Goal: Task Accomplishment & Management: Use online tool/utility

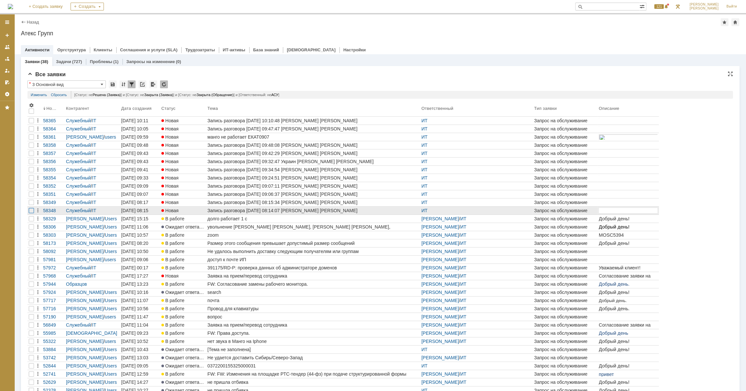
click at [29, 210] on div at bounding box center [31, 210] width 5 height 5
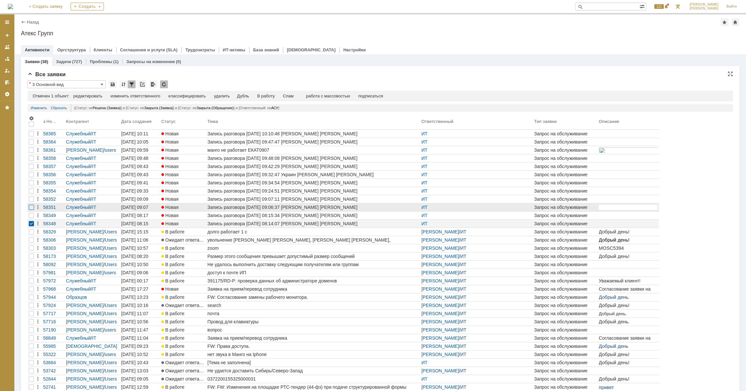
drag, startPoint x: 28, startPoint y: 215, endPoint x: 30, endPoint y: 207, distance: 8.1
click at [28, 214] on div at bounding box center [31, 215] width 8 height 8
click at [31, 205] on div at bounding box center [31, 207] width 5 height 5
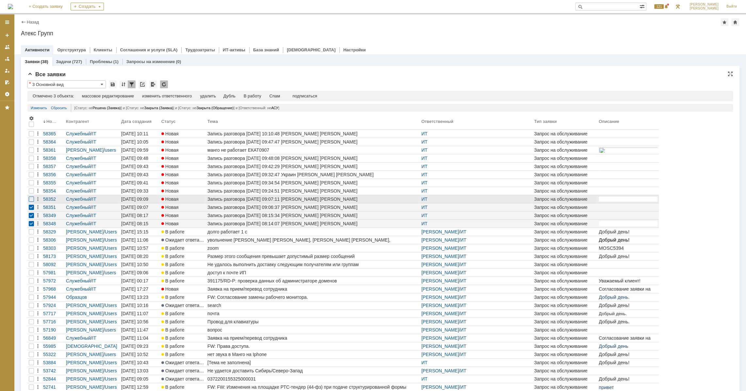
click at [32, 200] on div at bounding box center [31, 198] width 5 height 5
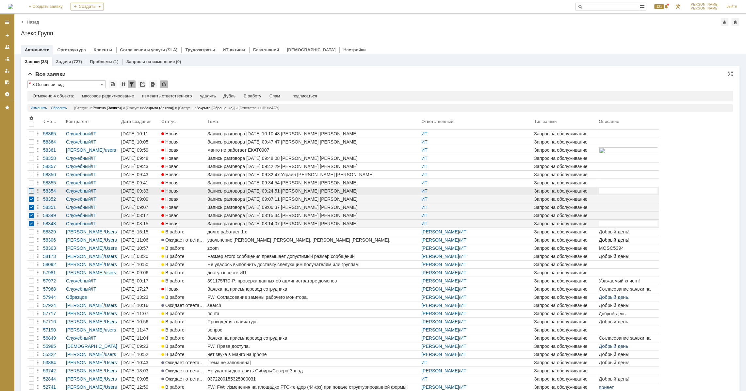
click at [31, 191] on div at bounding box center [31, 190] width 5 height 5
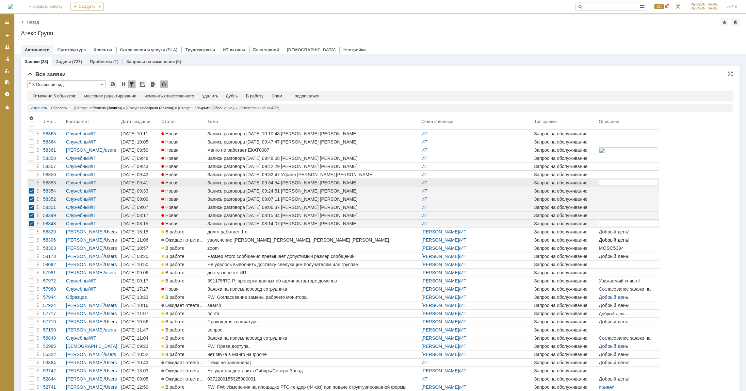
click at [32, 179] on div at bounding box center [31, 183] width 8 height 8
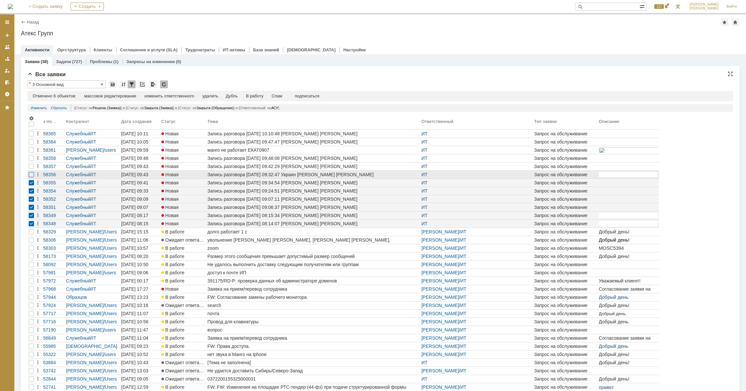
click at [31, 176] on div at bounding box center [31, 174] width 5 height 5
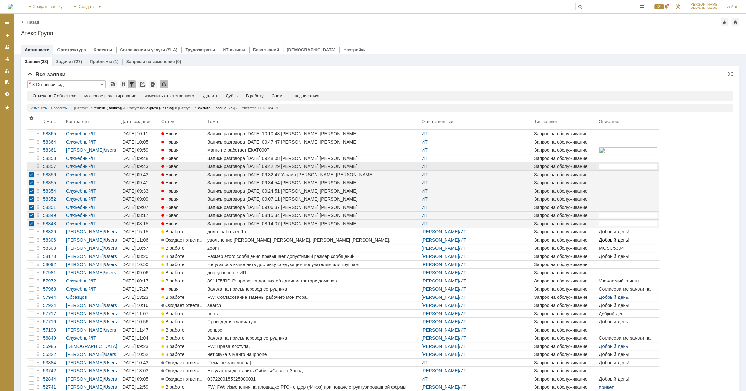
click at [30, 170] on div at bounding box center [31, 166] width 8 height 8
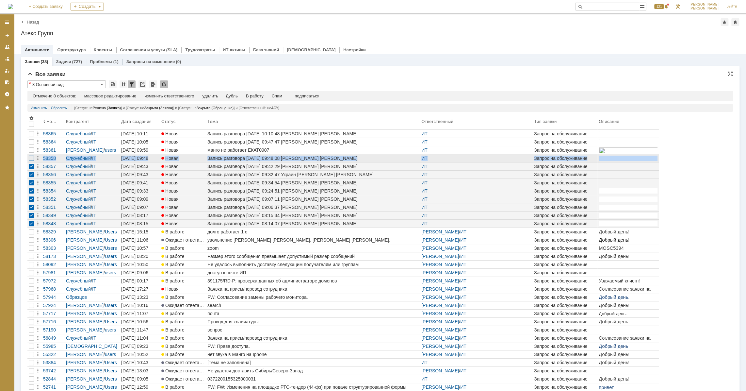
drag, startPoint x: 30, startPoint y: 165, endPoint x: 30, endPoint y: 159, distance: 5.6
click at [30, 159] on tbody "58365 Служебный / IT [DATE] 10:11 Новая Запись разговора [DATE] 10:10:48 [PERSO…" at bounding box center [343, 285] width 632 height 310
click at [30, 159] on div at bounding box center [31, 158] width 5 height 5
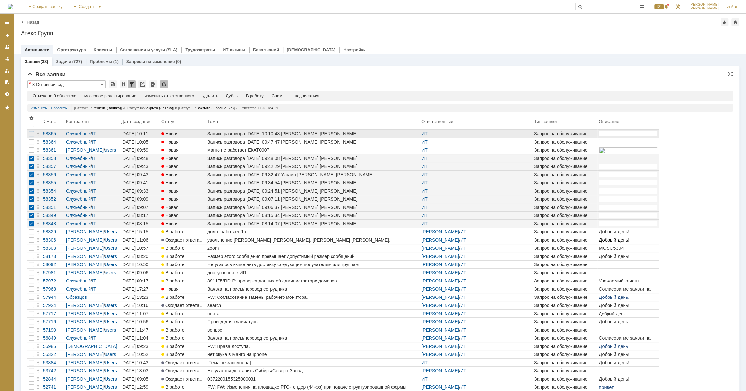
drag, startPoint x: 32, startPoint y: 141, endPoint x: 32, endPoint y: 134, distance: 6.9
click at [32, 141] on div at bounding box center [31, 141] width 5 height 5
click at [32, 132] on div at bounding box center [31, 133] width 5 height 5
click at [283, 96] on div "Спам" at bounding box center [279, 95] width 11 height 5
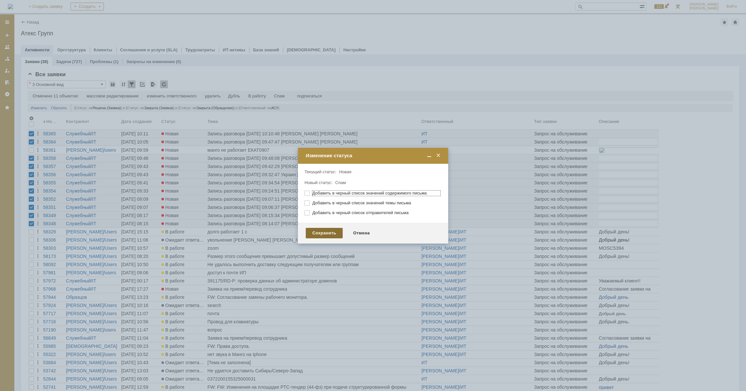
click at [324, 230] on div "Сохранить" at bounding box center [324, 233] width 37 height 10
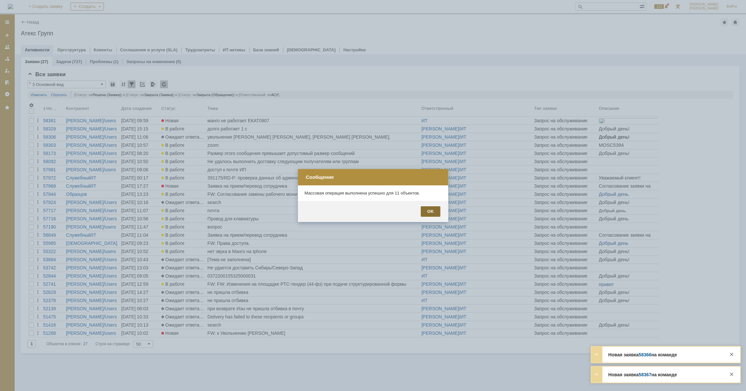
click at [438, 210] on div "OK" at bounding box center [431, 211] width 20 height 10
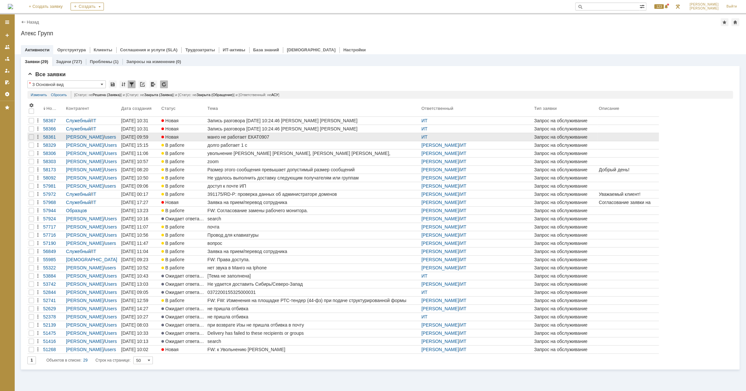
click at [251, 133] on link "манго не работает ЕКАТ0907" at bounding box center [313, 137] width 214 height 8
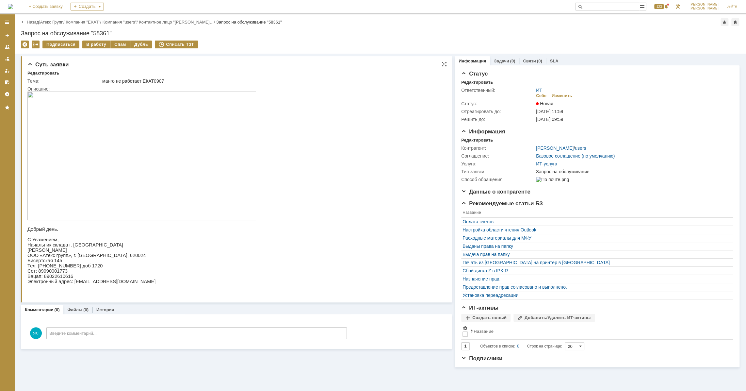
click at [218, 210] on img at bounding box center [141, 155] width 229 height 129
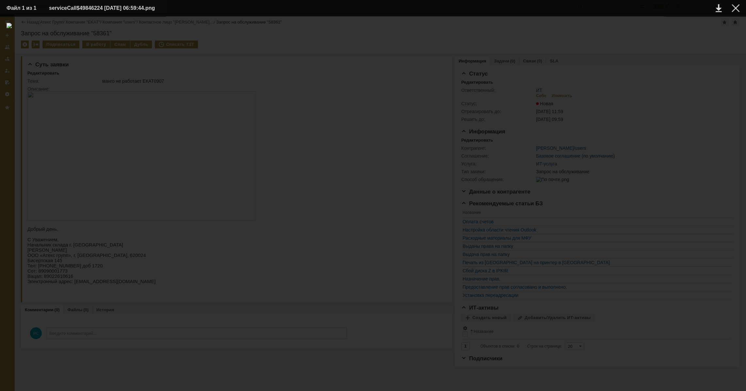
click at [724, 237] on div at bounding box center [373, 203] width 733 height 361
click at [739, 8] on div at bounding box center [736, 8] width 8 height 8
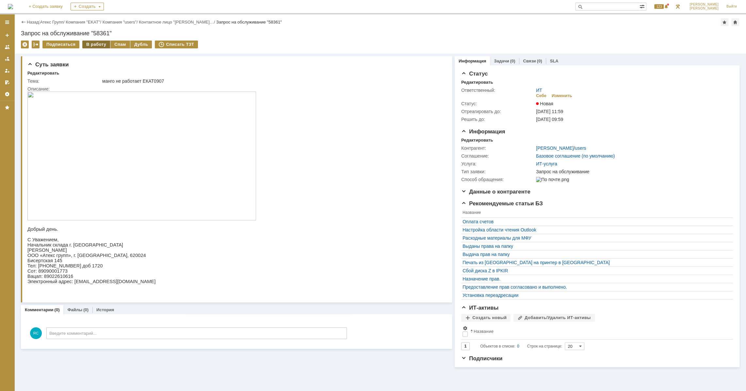
click at [93, 46] on div "В работу" at bounding box center [96, 45] width 28 height 8
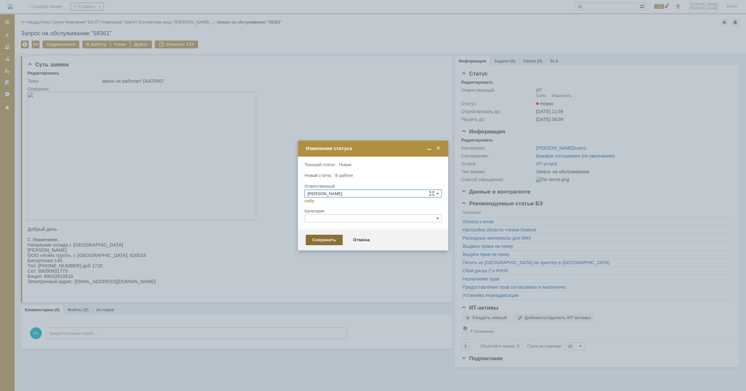
click at [317, 243] on div "Сохранить" at bounding box center [324, 240] width 37 height 10
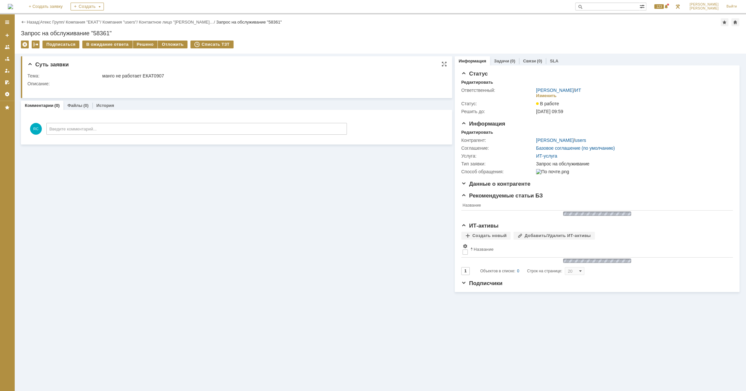
drag, startPoint x: 277, startPoint y: 335, endPoint x: 253, endPoint y: 249, distance: 89.3
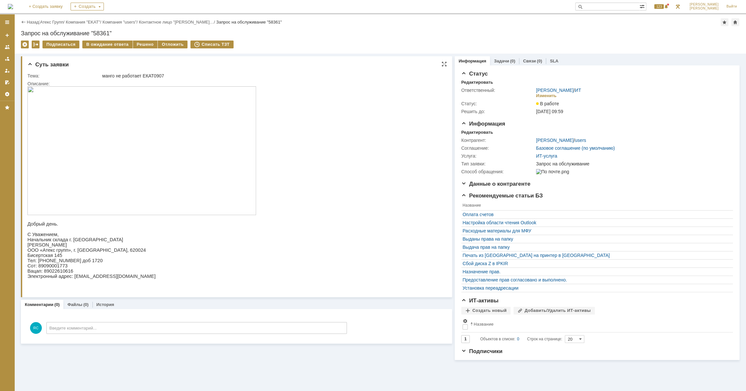
click at [59, 263] on span "Тел: [PHONE_NUMBER] доб 1720" at bounding box center [64, 260] width 75 height 5
click at [235, 193] on img at bounding box center [141, 150] width 229 height 129
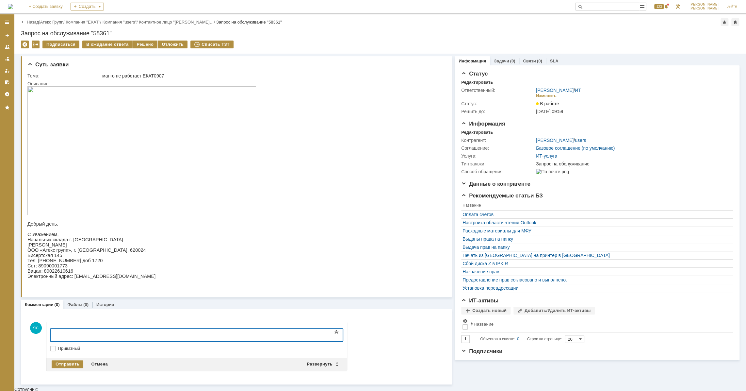
click at [63, 22] on link "Атекс Групп" at bounding box center [51, 22] width 23 height 5
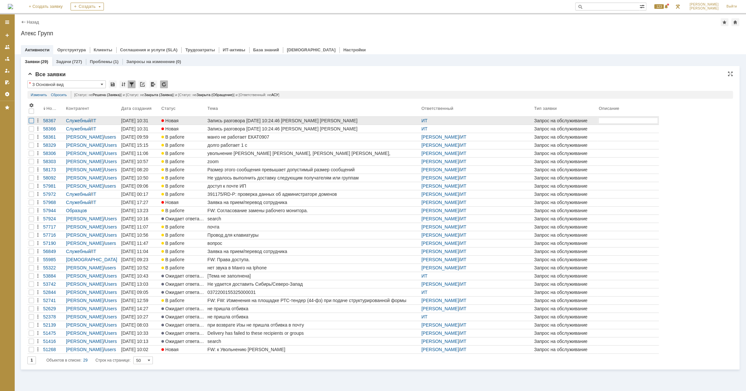
drag, startPoint x: 31, startPoint y: 127, endPoint x: 33, endPoint y: 122, distance: 5.2
click at [31, 127] on div at bounding box center [31, 128] width 5 height 5
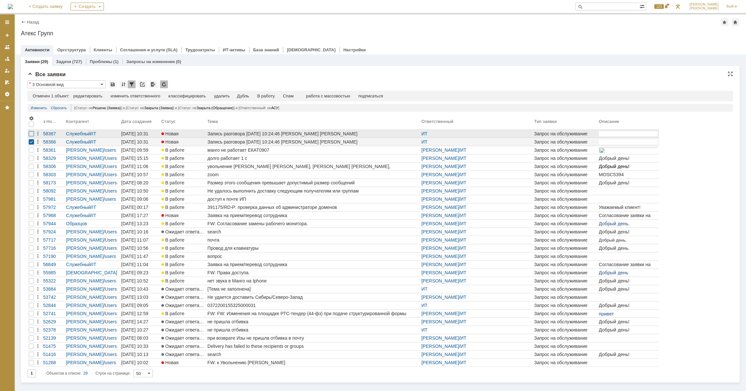
click at [29, 135] on div at bounding box center [31, 133] width 5 height 5
click at [274, 95] on div "Спам" at bounding box center [275, 95] width 11 height 5
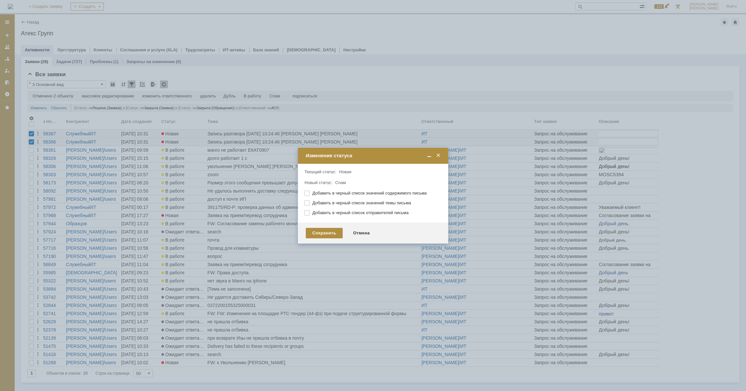
drag, startPoint x: 317, startPoint y: 232, endPoint x: 27, endPoint y: 174, distance: 295.0
click at [316, 232] on div "Сохранить" at bounding box center [324, 233] width 37 height 10
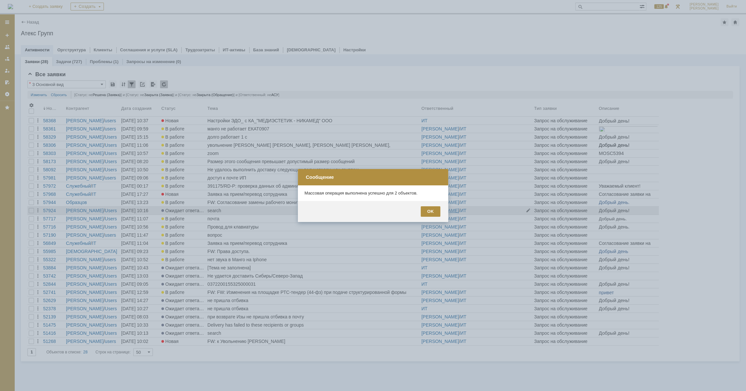
click at [425, 211] on div "OK" at bounding box center [431, 211] width 20 height 10
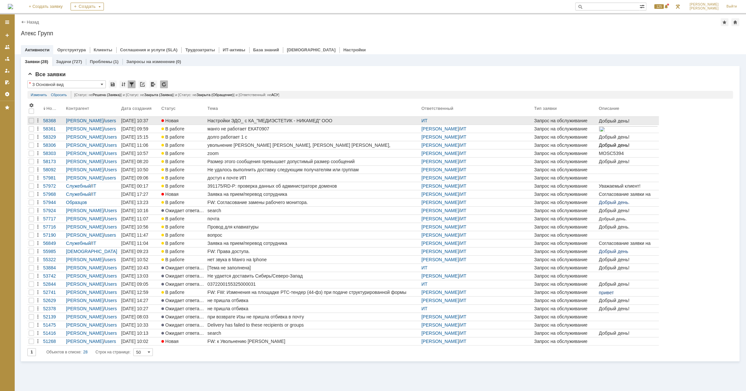
click at [288, 122] on div "Настройки ЭДО_ с КА_"МЕДИЭСТЕТИК - НИКАМЕД" ООО" at bounding box center [313, 120] width 211 height 5
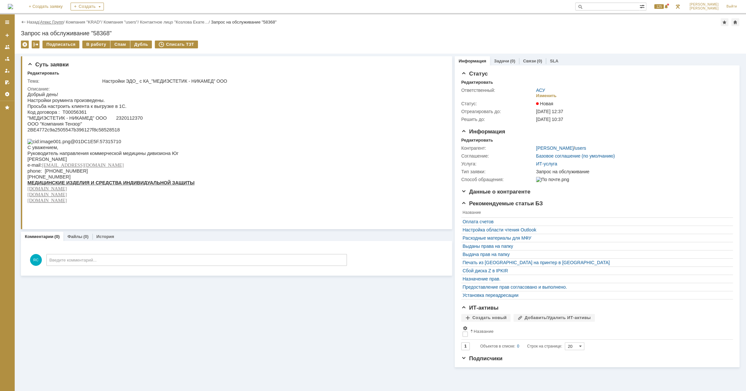
click at [62, 22] on link "Атекс Групп" at bounding box center [51, 22] width 23 height 5
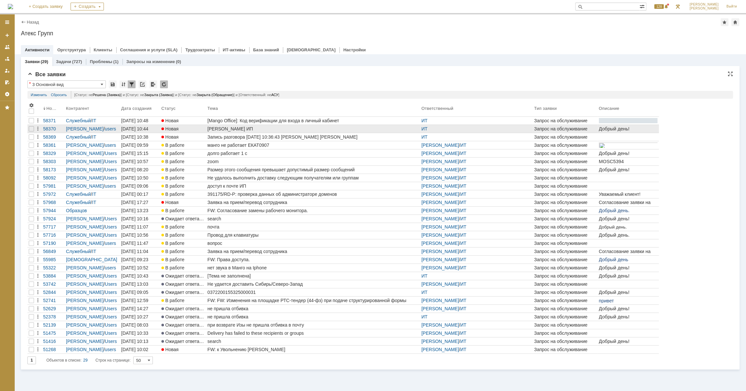
click at [232, 128] on div "[PERSON_NAME] ИП" at bounding box center [313, 128] width 211 height 5
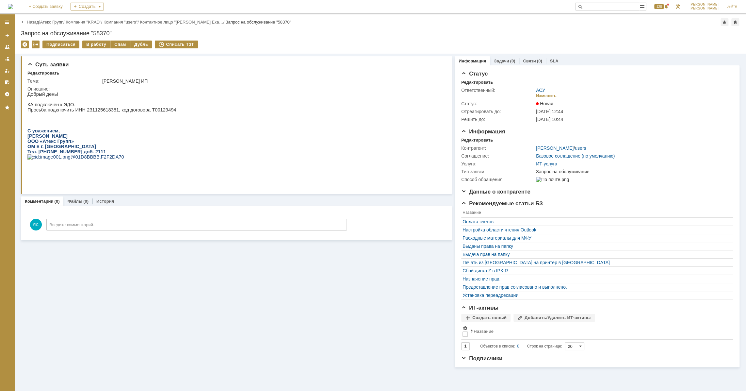
click at [54, 22] on link "Атекс Групп" at bounding box center [51, 22] width 23 height 5
